Goal: Transaction & Acquisition: Purchase product/service

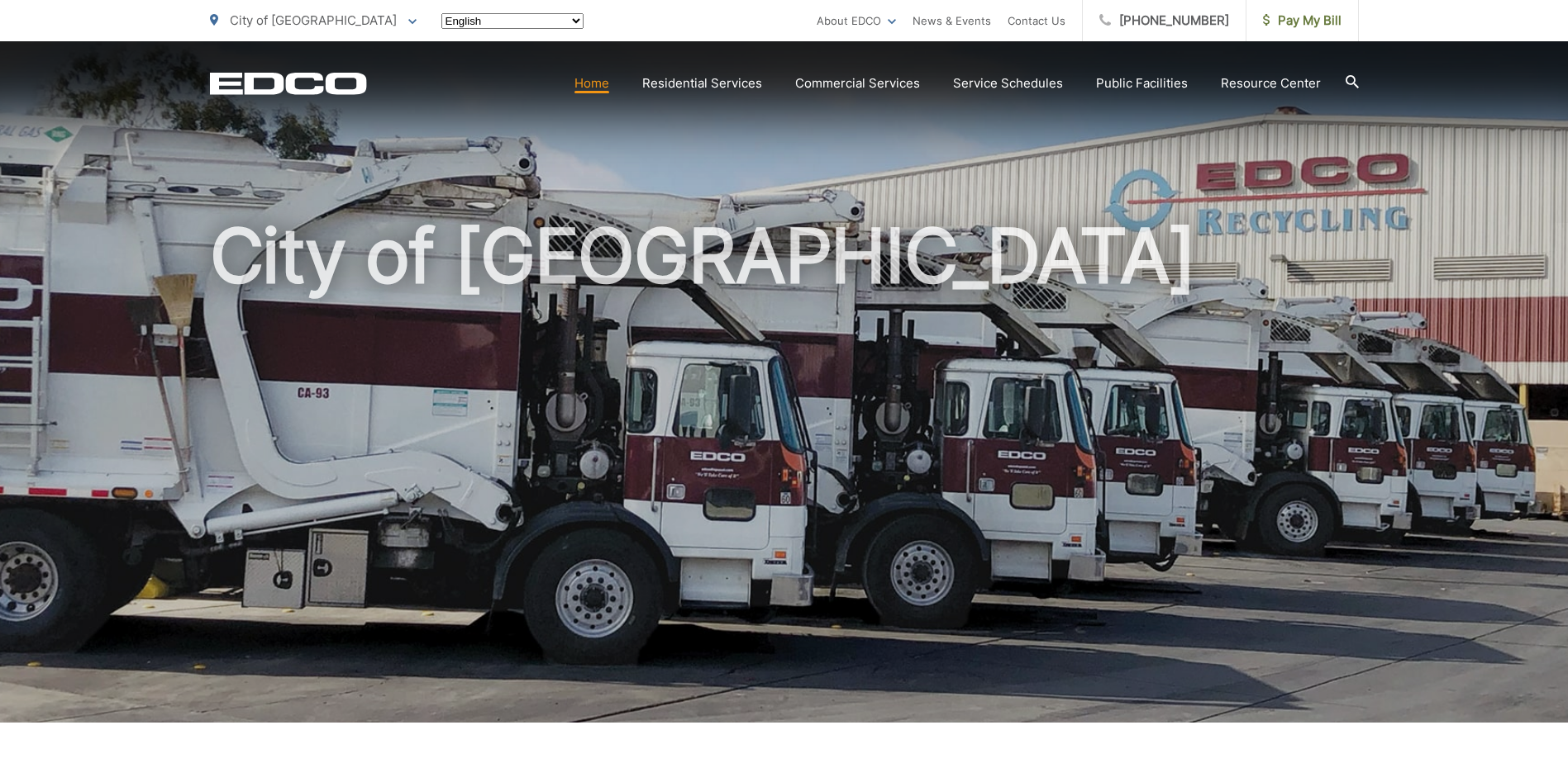
click at [1298, 18] on span "Pay My Bill" at bounding box center [1303, 21] width 79 height 20
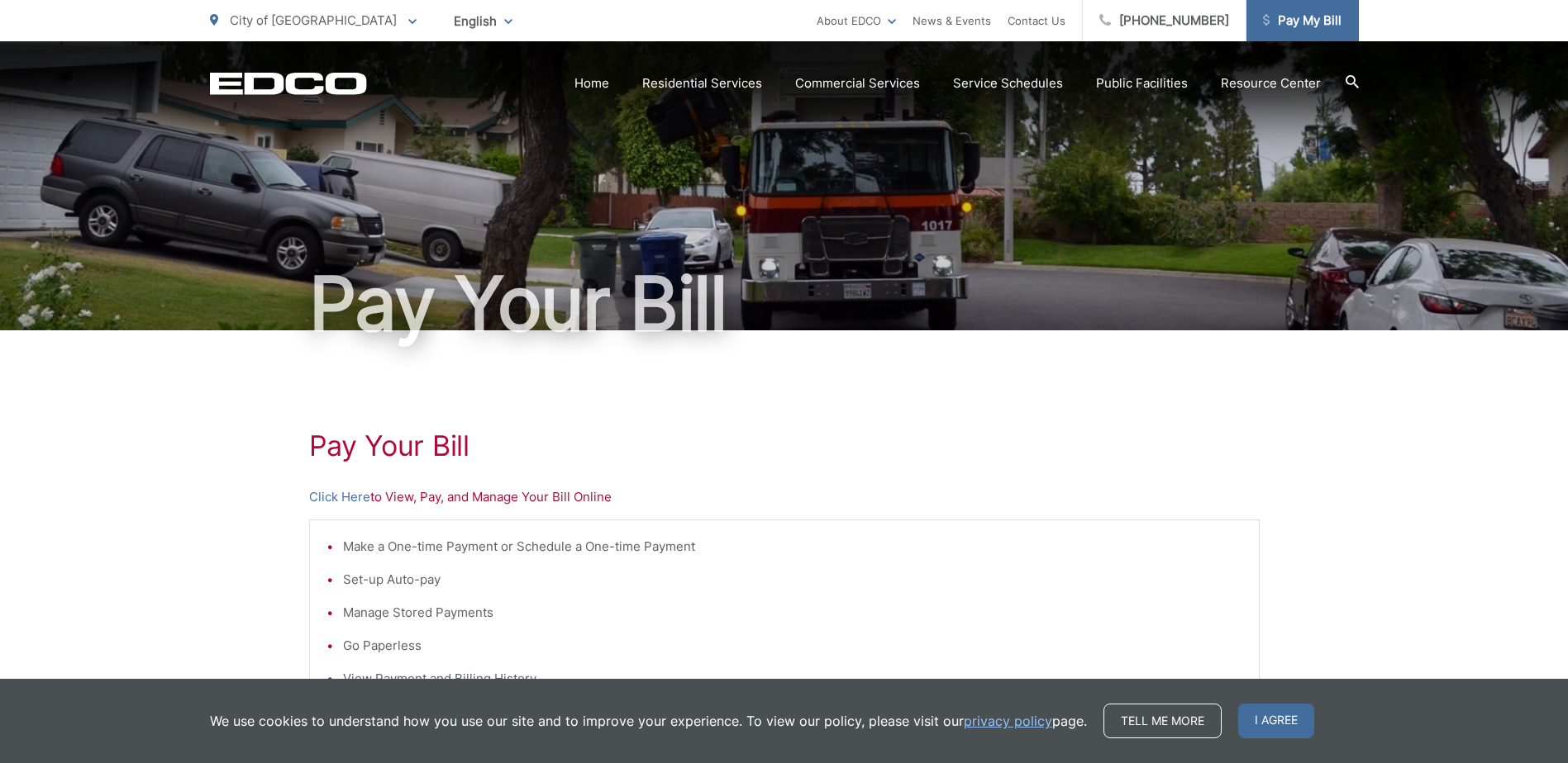
click at [1331, 13] on span "Pay My Bill" at bounding box center [1303, 21] width 79 height 20
click at [1313, 33] on link "Pay My Bill" at bounding box center [1303, 20] width 112 height 41
click at [349, 484] on div "Pay Your [PERSON_NAME] Here to View, Pay, and Manage Your Bill Online Make a On…" at bounding box center [784, 701] width 951 height 742
click at [349, 494] on link "Click Here" at bounding box center [339, 498] width 61 height 20
